Goal: Transaction & Acquisition: Book appointment/travel/reservation

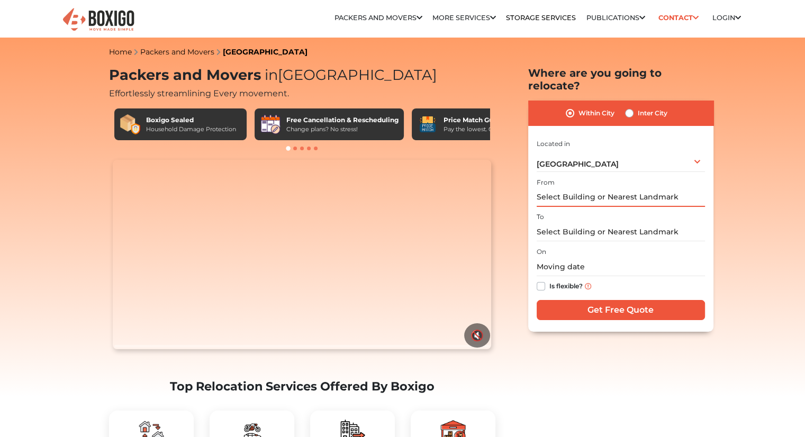
click at [622, 188] on input "text" at bounding box center [621, 197] width 168 height 19
type input "electronic city"
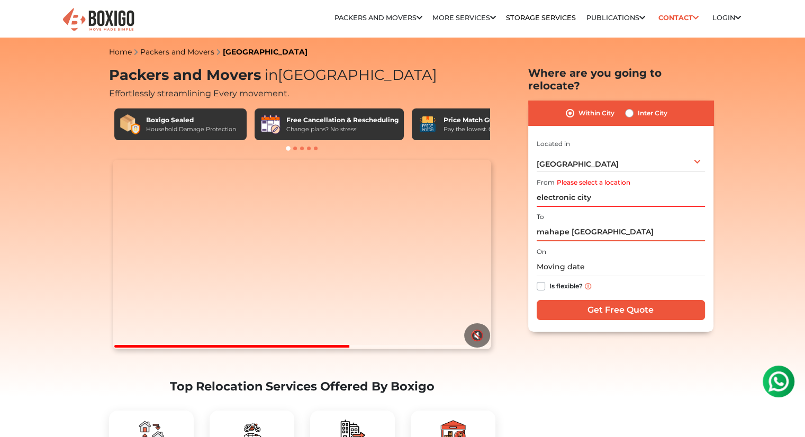
type input "mahape [GEOGRAPHIC_DATA]"
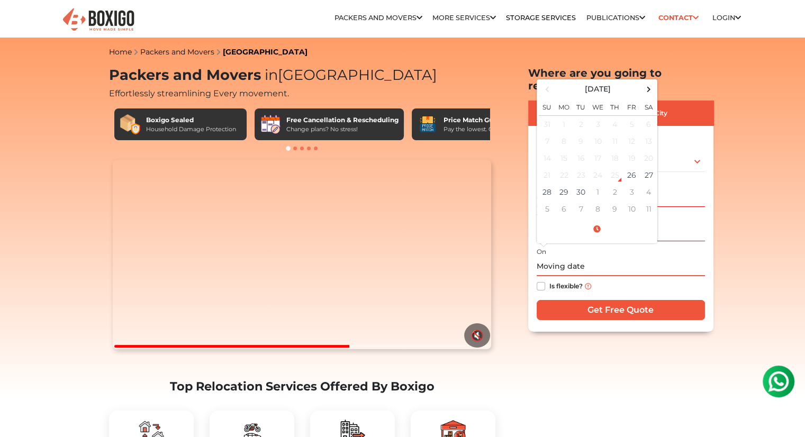
click at [559, 258] on input "text" at bounding box center [621, 267] width 168 height 19
click at [577, 184] on td "30" at bounding box center [581, 192] width 17 height 17
type input "[DATE] 12:00 AM"
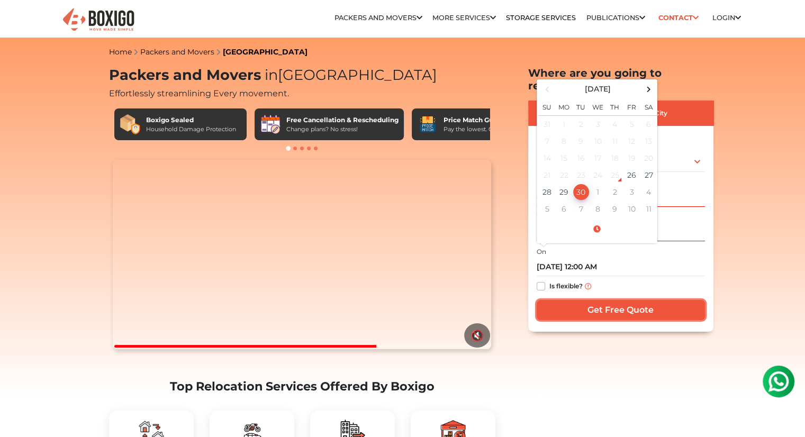
click at [581, 300] on input "Get Free Quote" at bounding box center [621, 310] width 168 height 20
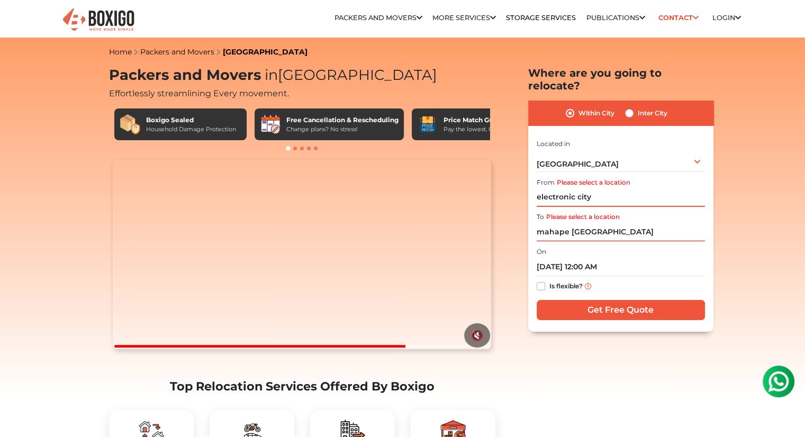
drag, startPoint x: 597, startPoint y: 180, endPoint x: 531, endPoint y: 197, distance: 67.6
click at [531, 197] on div "Within City Inter City I am shifting my 1 BHK 2 BHK 3 BHK 3 + BHK FEW ITEMS 1 B…" at bounding box center [620, 216] width 185 height 231
click at [599, 188] on input "electronic city" at bounding box center [621, 197] width 168 height 19
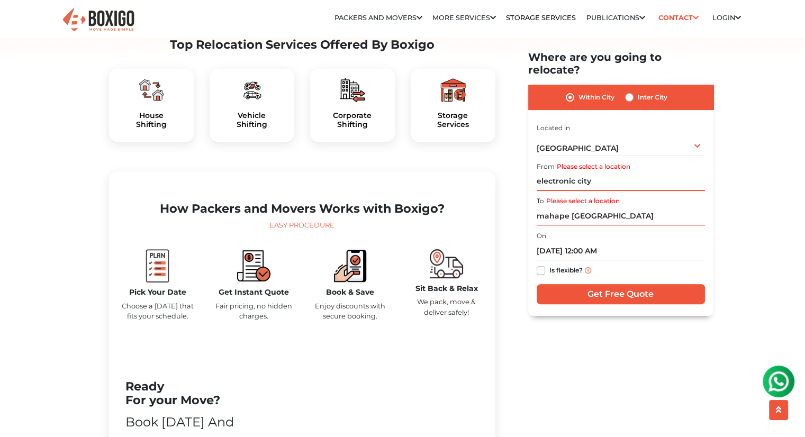
scroll to position [341, 0]
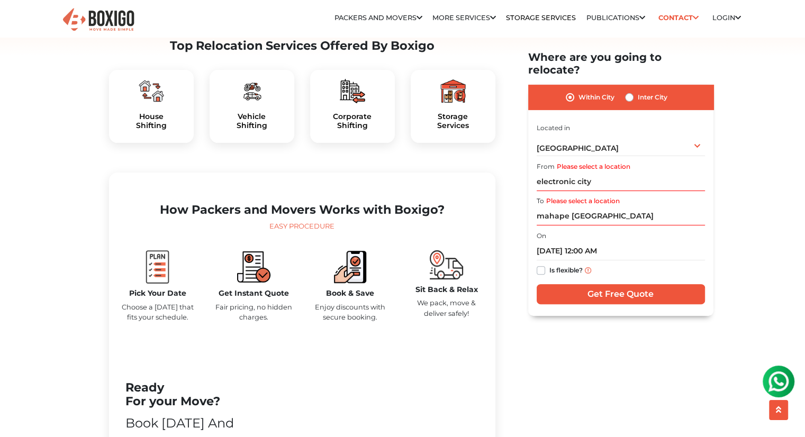
click at [155, 104] on img at bounding box center [151, 90] width 25 height 25
click at [152, 104] on img at bounding box center [151, 90] width 25 height 25
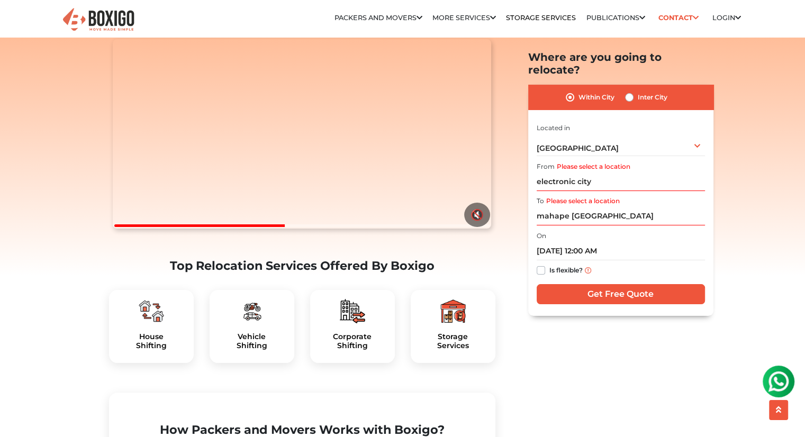
scroll to position [72, 0]
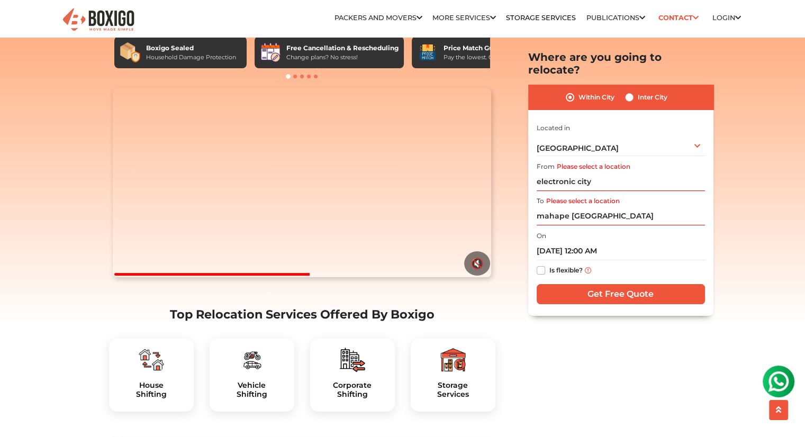
click at [638, 91] on label "Inter City" at bounding box center [653, 97] width 30 height 13
click at [630, 91] on input "Inter City" at bounding box center [629, 96] width 8 height 11
radio input "true"
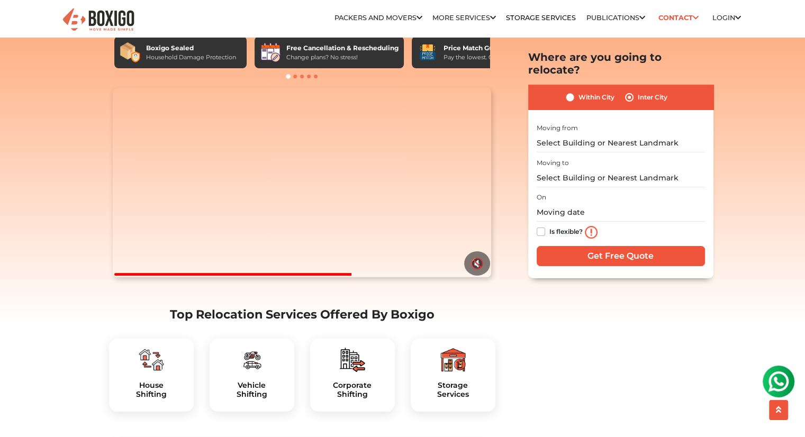
click at [589, 91] on label "Within City" at bounding box center [596, 97] width 36 height 13
click at [574, 91] on input "Within City" at bounding box center [570, 96] width 8 height 11
radio input "true"
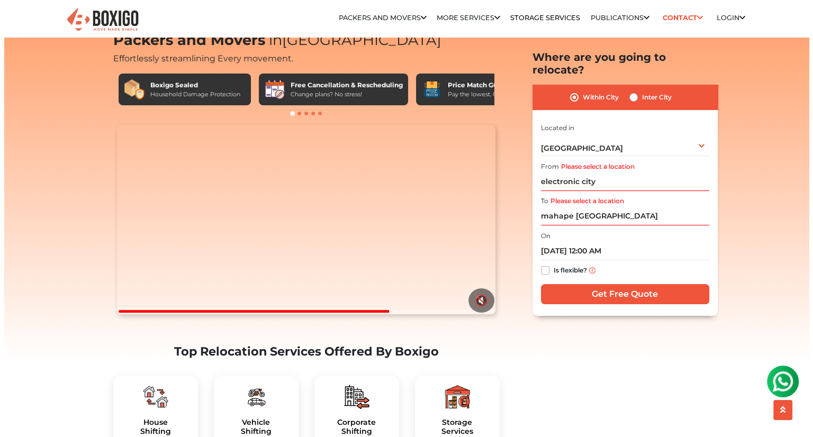
scroll to position [0, 0]
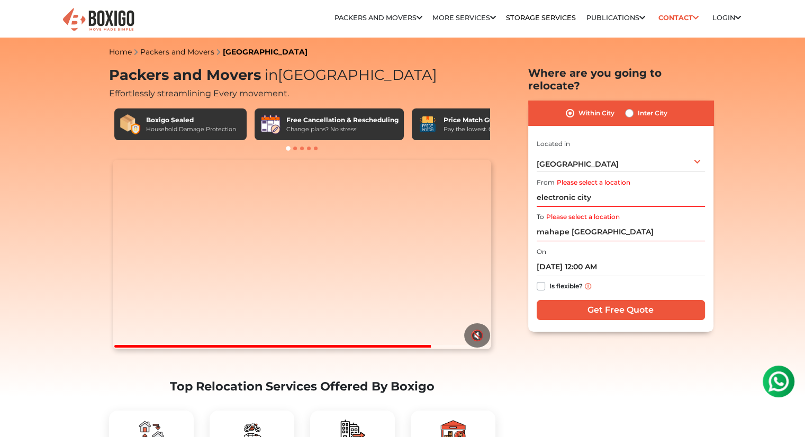
click at [640, 107] on label "Inter City" at bounding box center [653, 113] width 30 height 13
click at [633, 107] on input "Inter City" at bounding box center [629, 112] width 8 height 11
radio input "true"
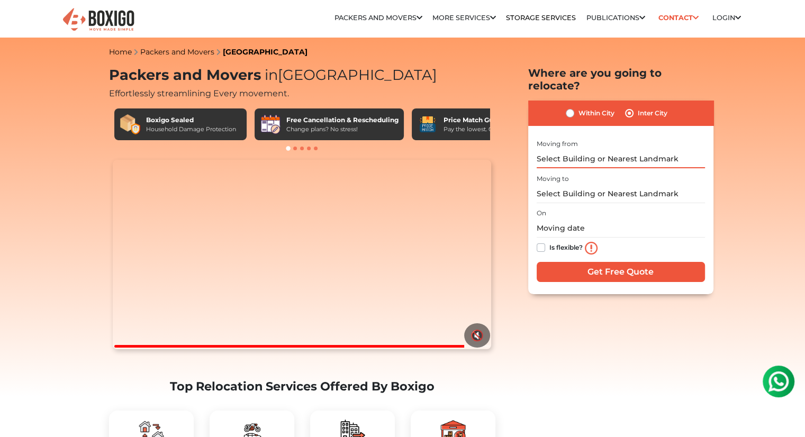
click at [625, 150] on input "text" at bounding box center [621, 159] width 168 height 19
type input "electronic city"
